Goal: Task Accomplishment & Management: Manage account settings

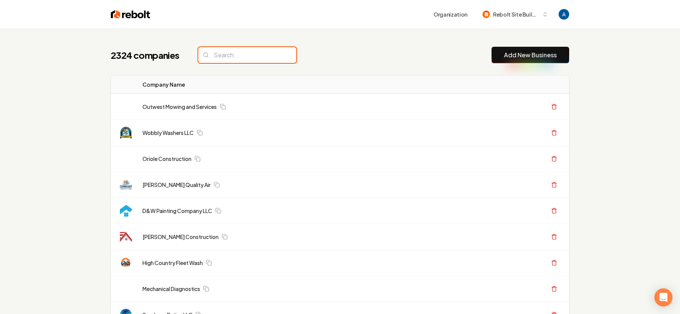
click at [236, 55] on input "search" at bounding box center [247, 55] width 98 height 16
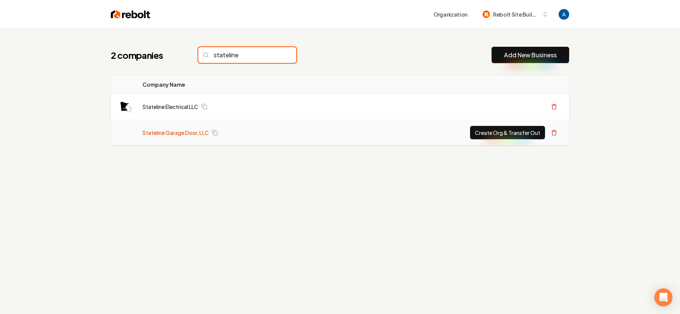
type input "stateline"
click at [184, 130] on link "Stateline Garage Door, LLC" at bounding box center [176, 133] width 66 height 8
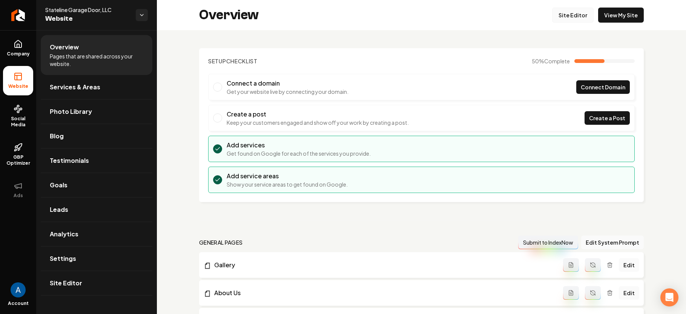
click at [563, 14] on link "Site Editor" at bounding box center [572, 15] width 41 height 15
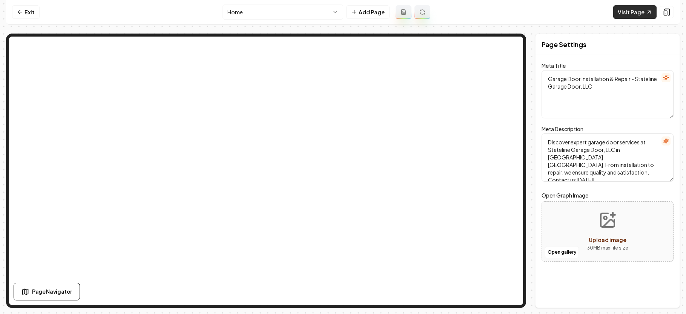
click at [633, 16] on link "Visit Page" at bounding box center [634, 12] width 43 height 14
click at [22, 12] on icon at bounding box center [20, 12] width 6 height 6
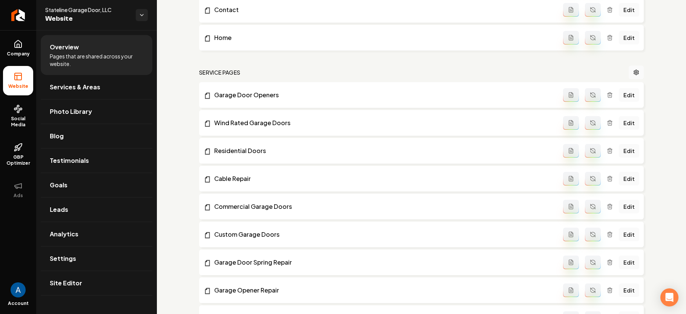
scroll to position [342, 0]
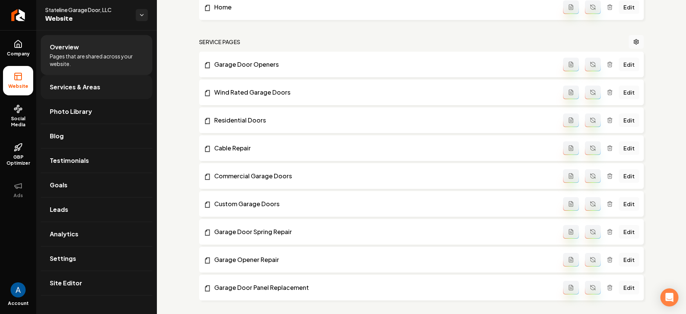
click at [79, 87] on span "Services & Areas" at bounding box center [75, 87] width 51 height 9
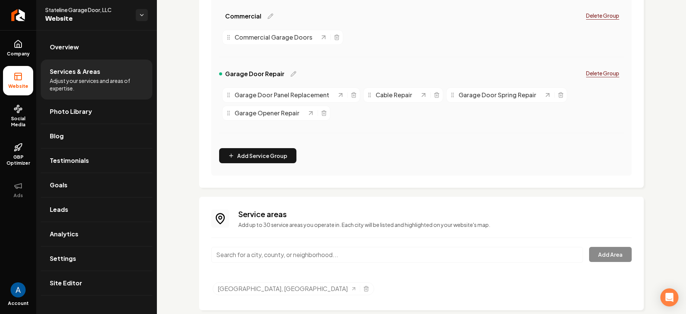
scroll to position [262, 0]
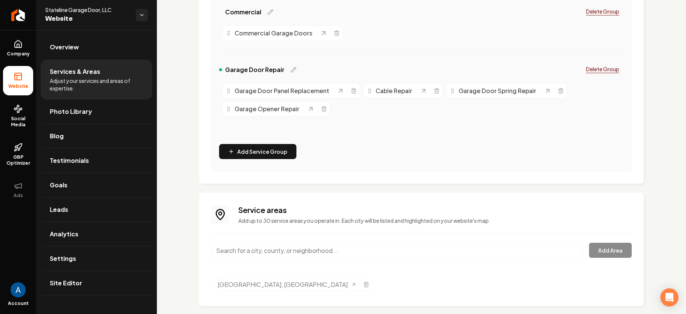
click at [290, 249] on input "Main content area" at bounding box center [397, 251] width 372 height 16
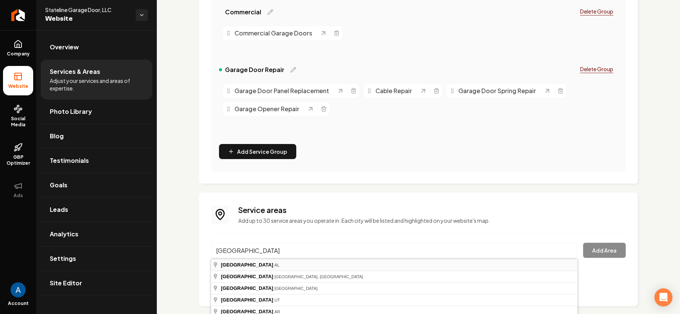
type input "[GEOGRAPHIC_DATA], [GEOGRAPHIC_DATA]"
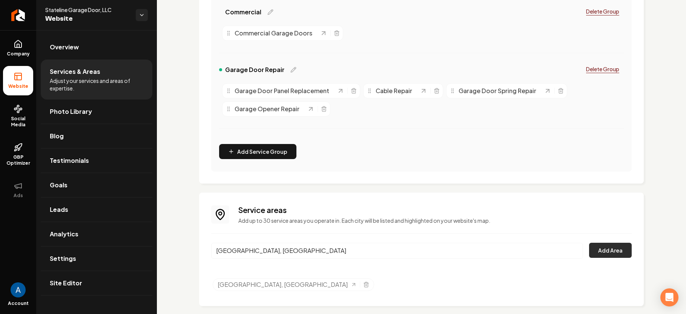
click at [598, 252] on button "Add Area" at bounding box center [610, 250] width 43 height 15
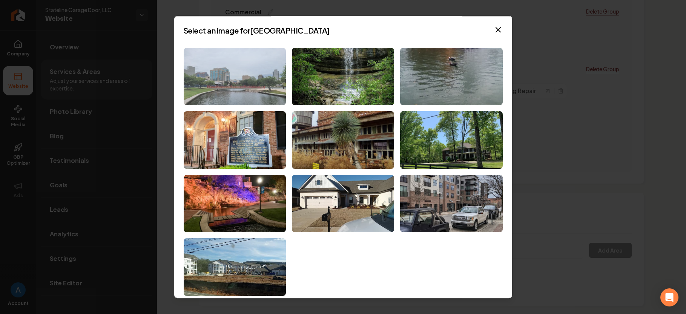
click at [249, 78] on img at bounding box center [235, 77] width 102 height 58
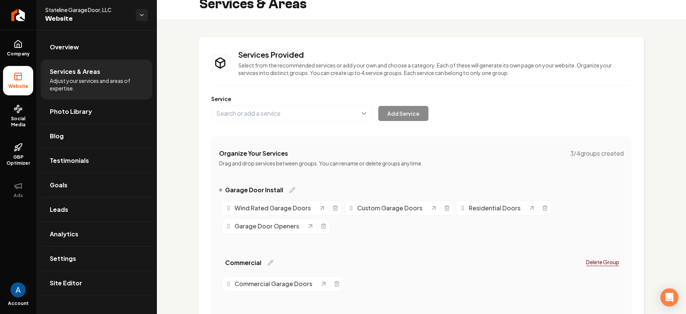
scroll to position [272, 0]
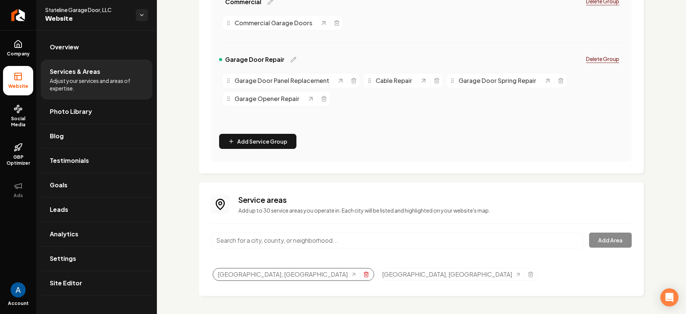
click at [363, 275] on icon "Selected tags" at bounding box center [366, 275] width 6 height 6
